Goal: Task Accomplishment & Management: Manage account settings

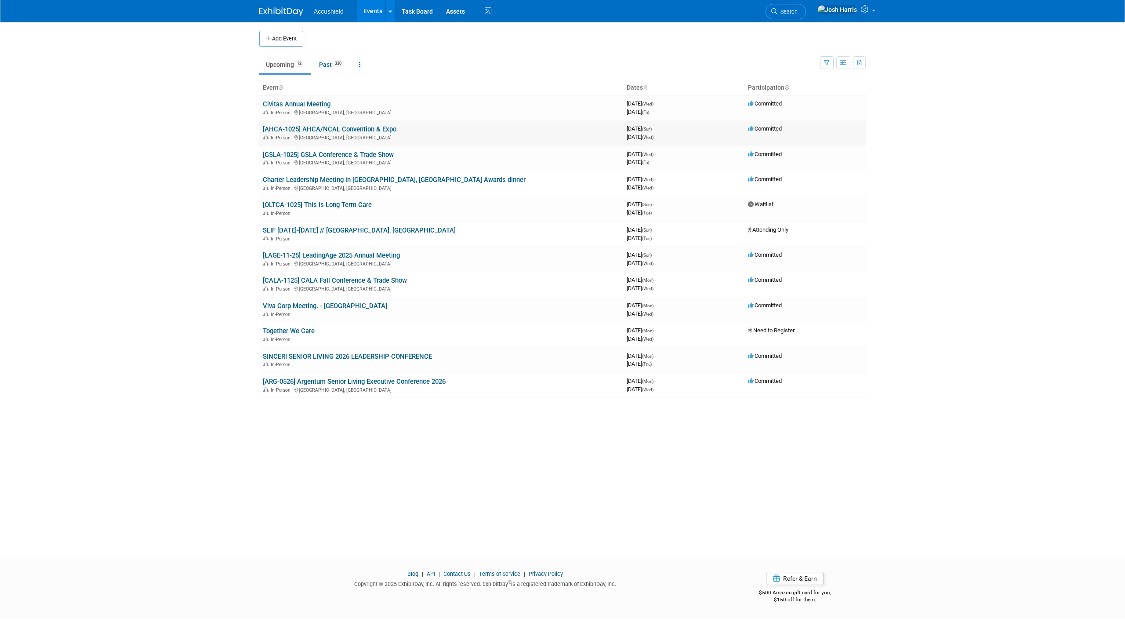
click at [328, 127] on link "[AHCA-1025] AHCA/NCAL Convention & Expo" at bounding box center [330, 129] width 134 height 8
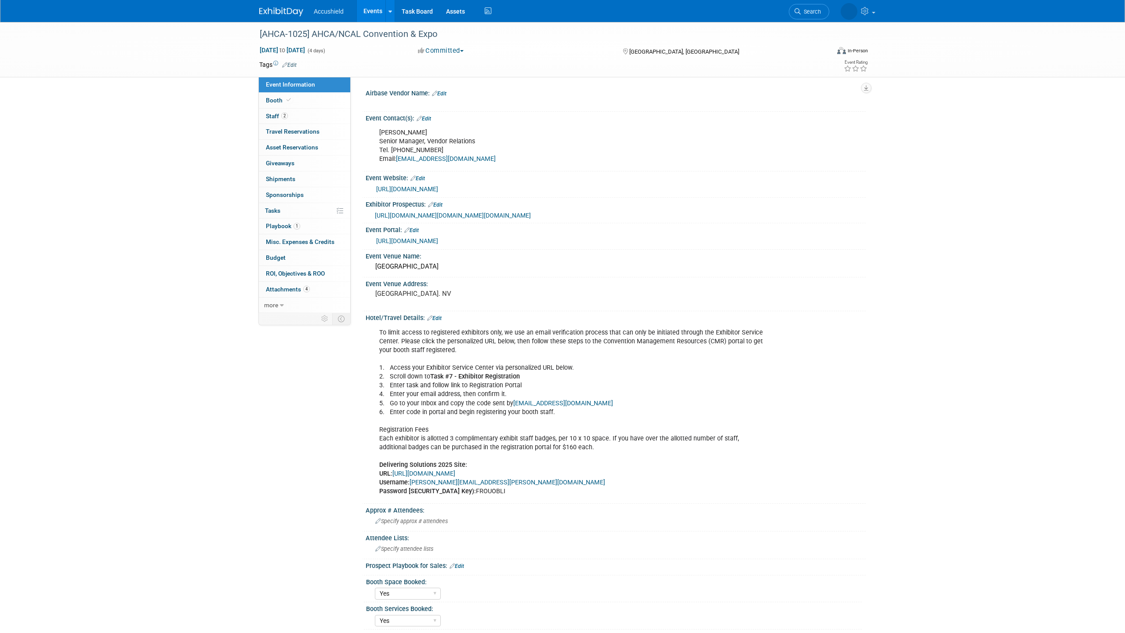
select select "Yes"
select select "WIP"
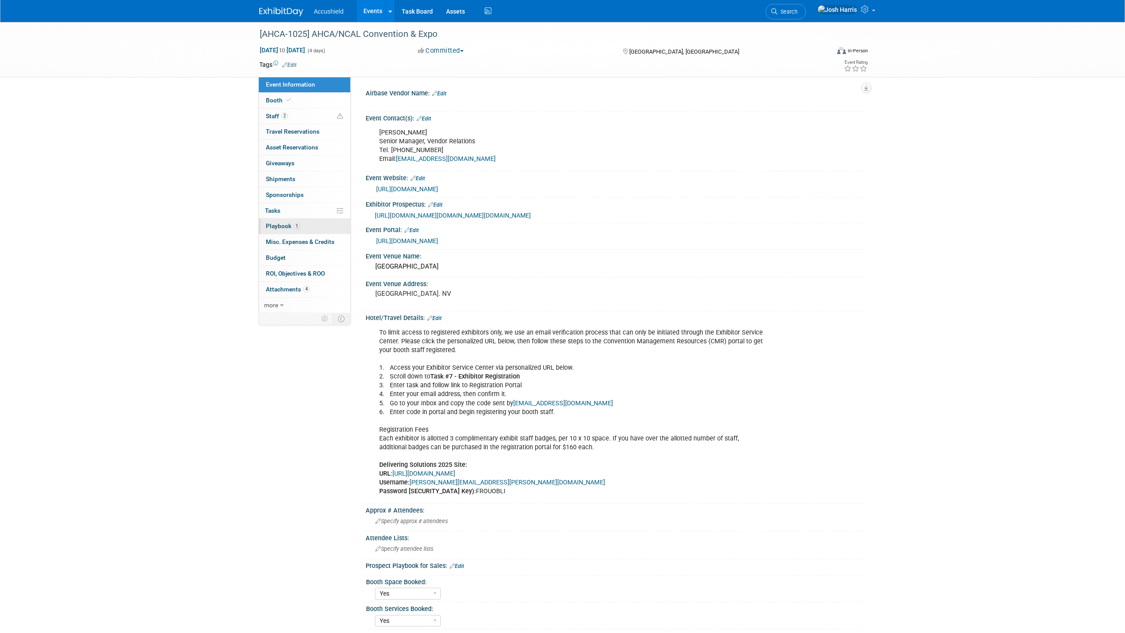
click at [278, 225] on span "Playbook 1" at bounding box center [283, 225] width 34 height 7
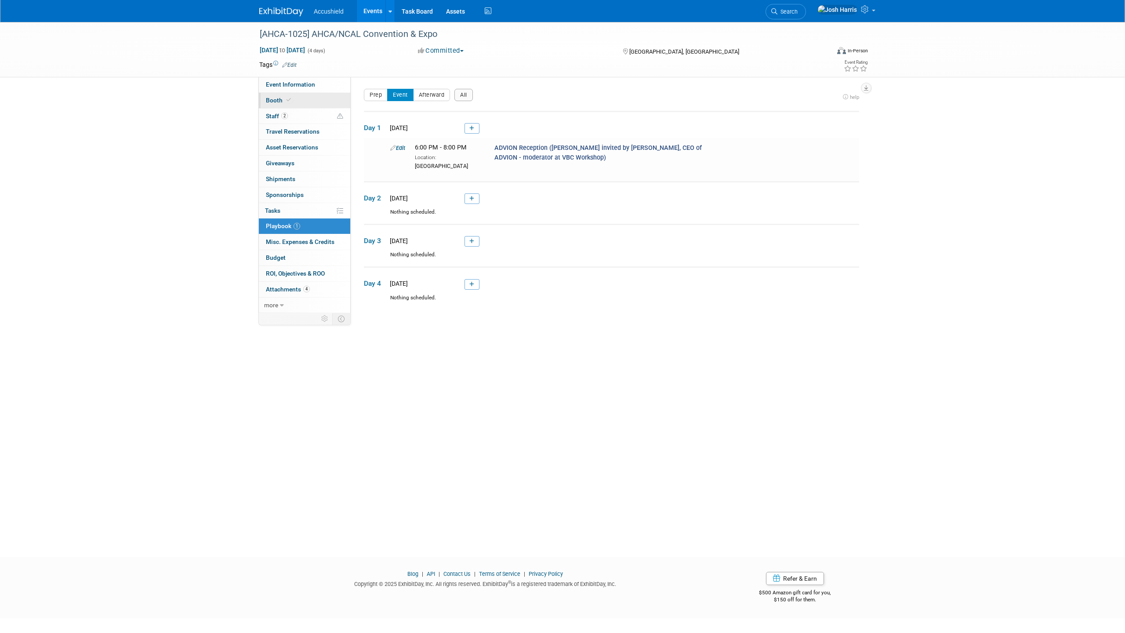
click at [285, 102] on span at bounding box center [289, 100] width 8 height 7
